Goal: Find specific page/section: Find specific page/section

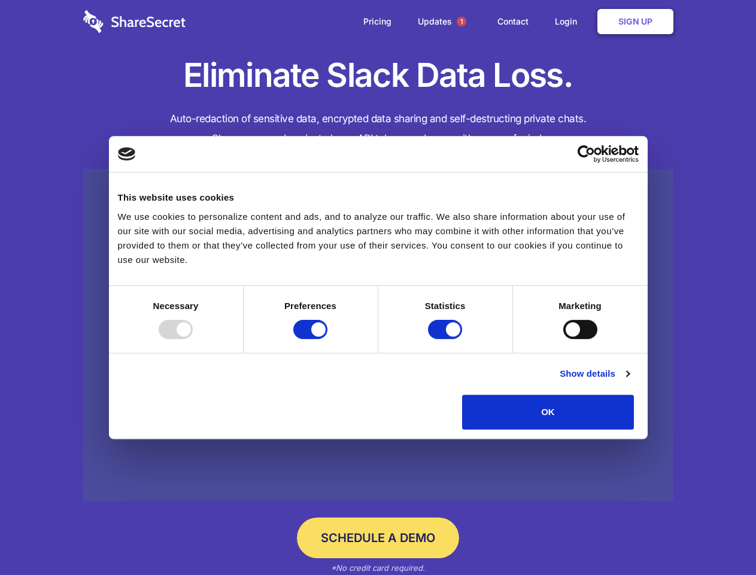
click at [193, 339] on div at bounding box center [176, 329] width 34 height 19
click at [327, 339] on input "Preferences" at bounding box center [310, 329] width 34 height 19
checkbox input "false"
click at [447, 339] on input "Statistics" at bounding box center [445, 329] width 34 height 19
checkbox input "false"
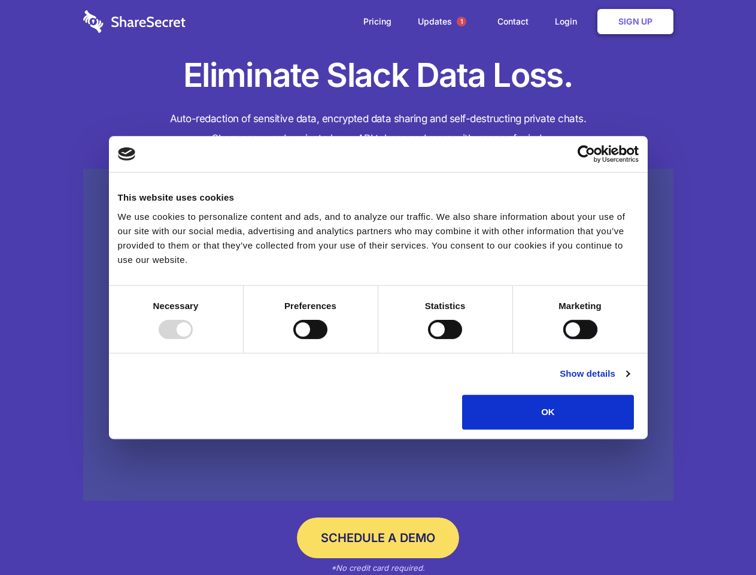
click at [563, 339] on input "Marketing" at bounding box center [580, 329] width 34 height 19
checkbox input "true"
click at [629, 381] on link "Show details" at bounding box center [594, 373] width 69 height 14
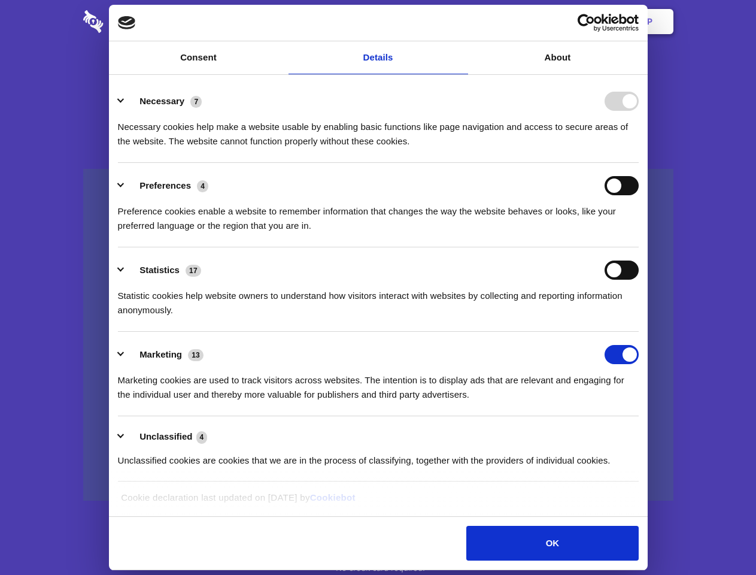
click at [639, 163] on li "Necessary 7 Necessary cookies help make a website usable by enabling basic func…" at bounding box center [378, 120] width 521 height 84
click at [461, 22] on span "1" at bounding box center [462, 22] width 10 height 10
